Goal: Information Seeking & Learning: Learn about a topic

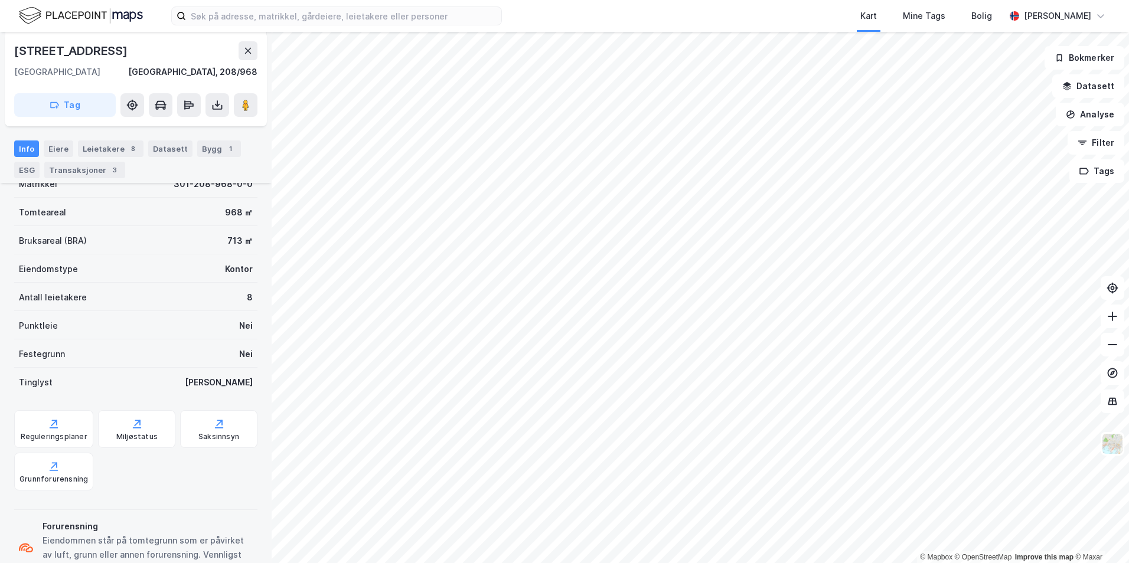
scroll to position [226, 0]
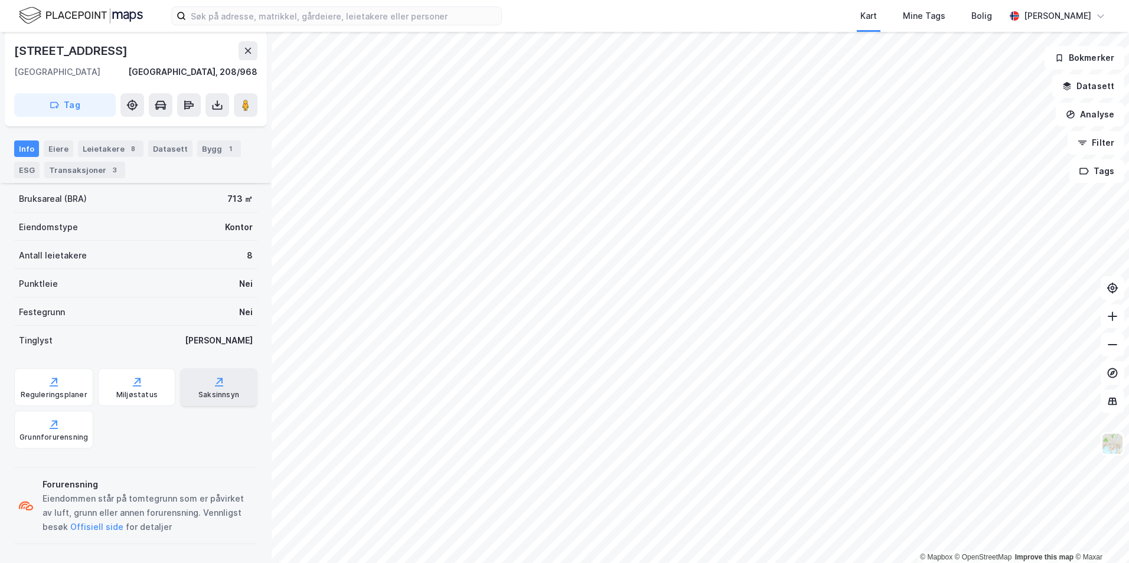
click at [220, 395] on div "Saksinnsyn" at bounding box center [218, 394] width 41 height 9
